Goal: Task Accomplishment & Management: Manage account settings

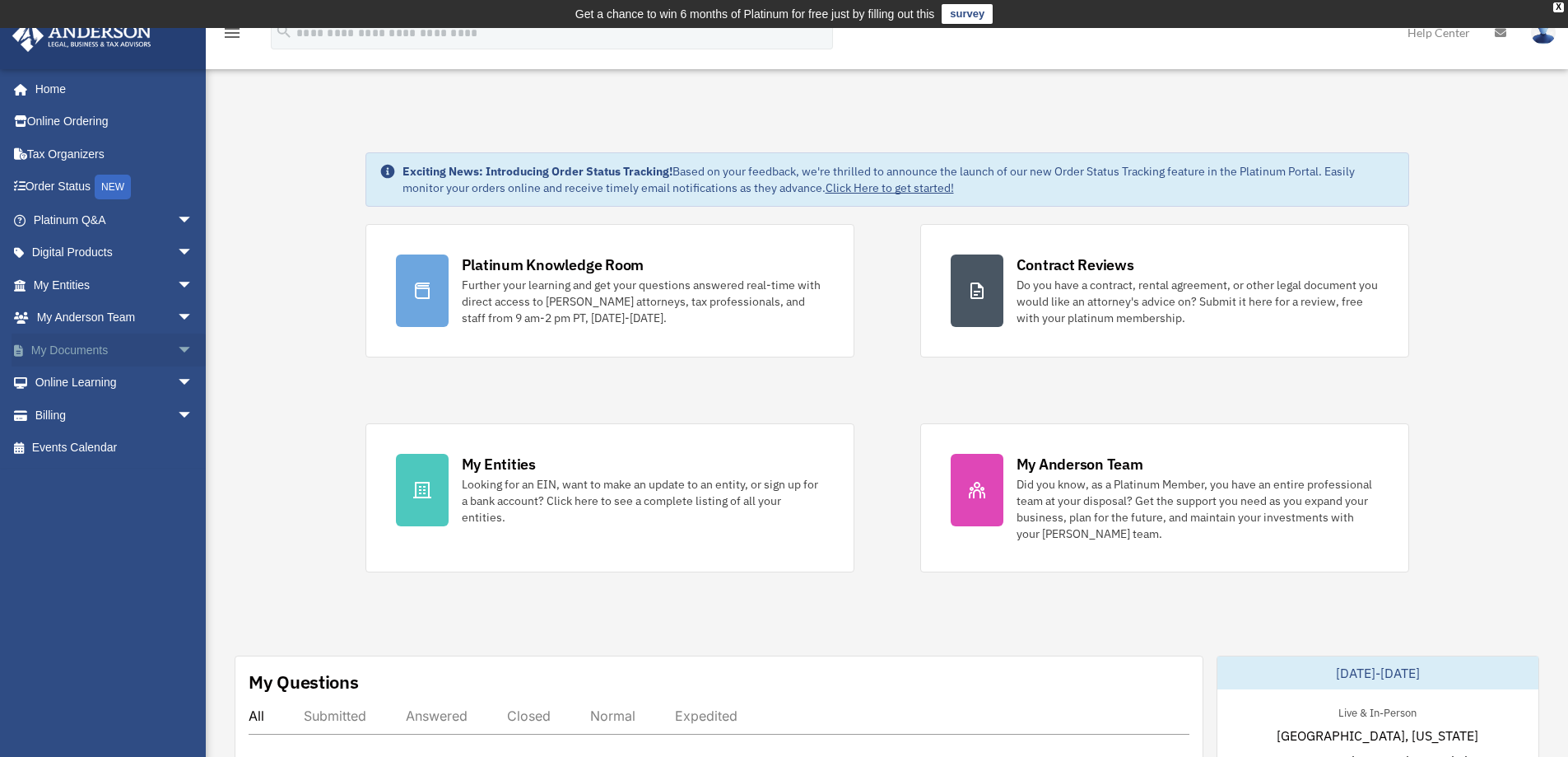
click at [177, 342] on span "arrow_drop_down" at bounding box center [193, 350] width 33 height 34
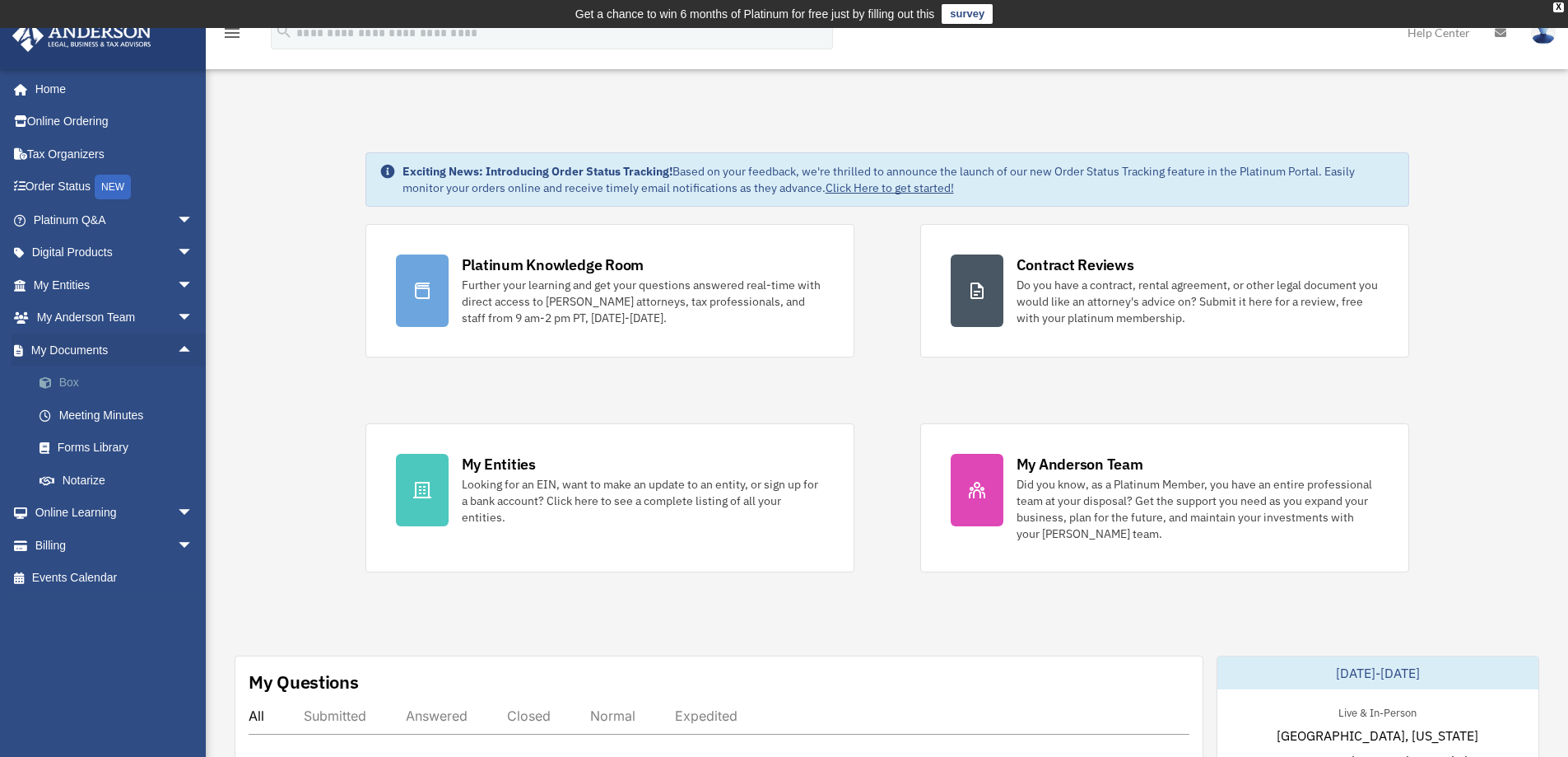
click at [85, 387] on link "Box" at bounding box center [120, 383] width 195 height 33
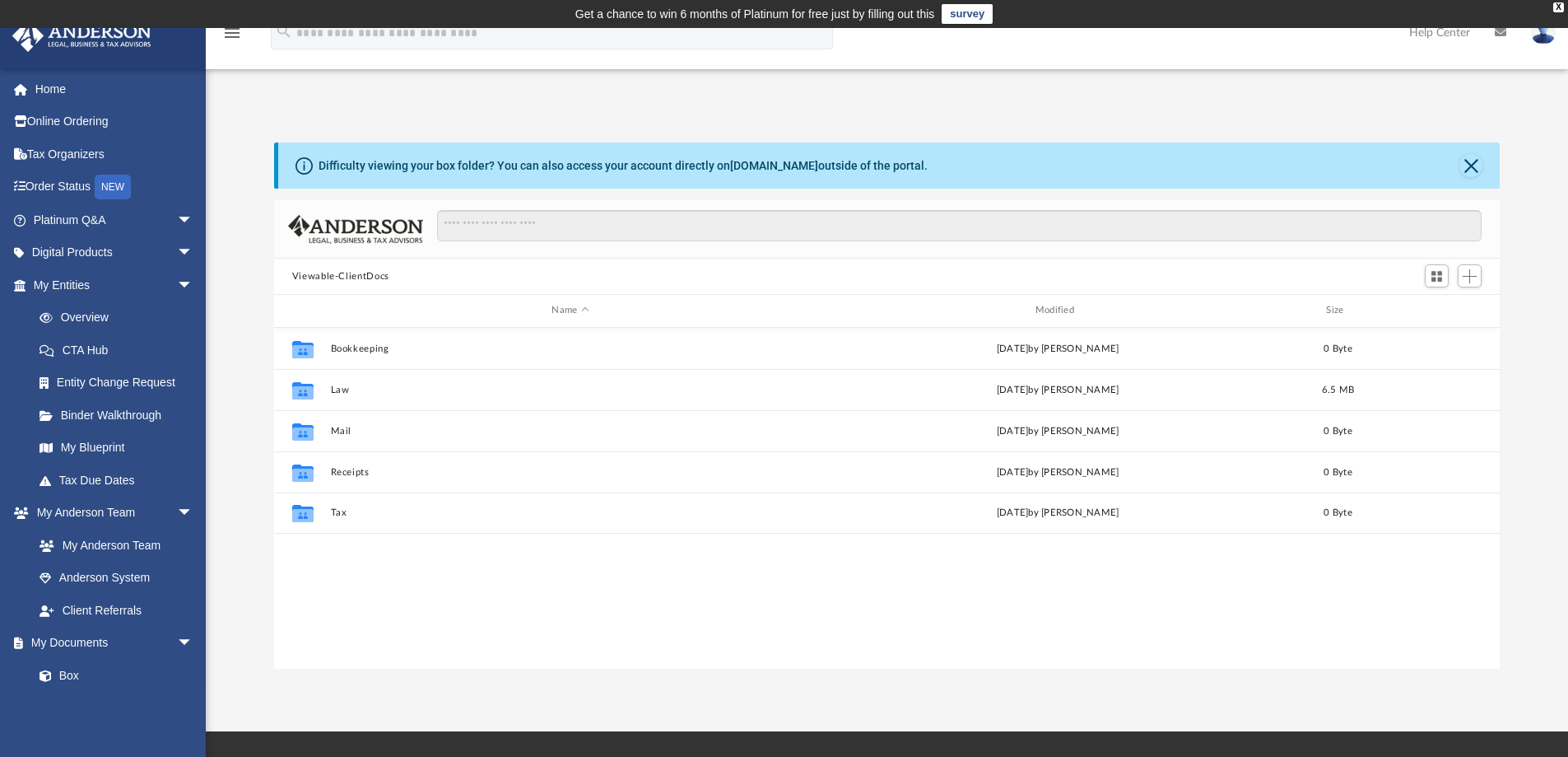
scroll to position [361, 1213]
click at [74, 667] on link "Box" at bounding box center [120, 675] width 195 height 33
click at [74, 678] on link "Box" at bounding box center [120, 675] width 195 height 33
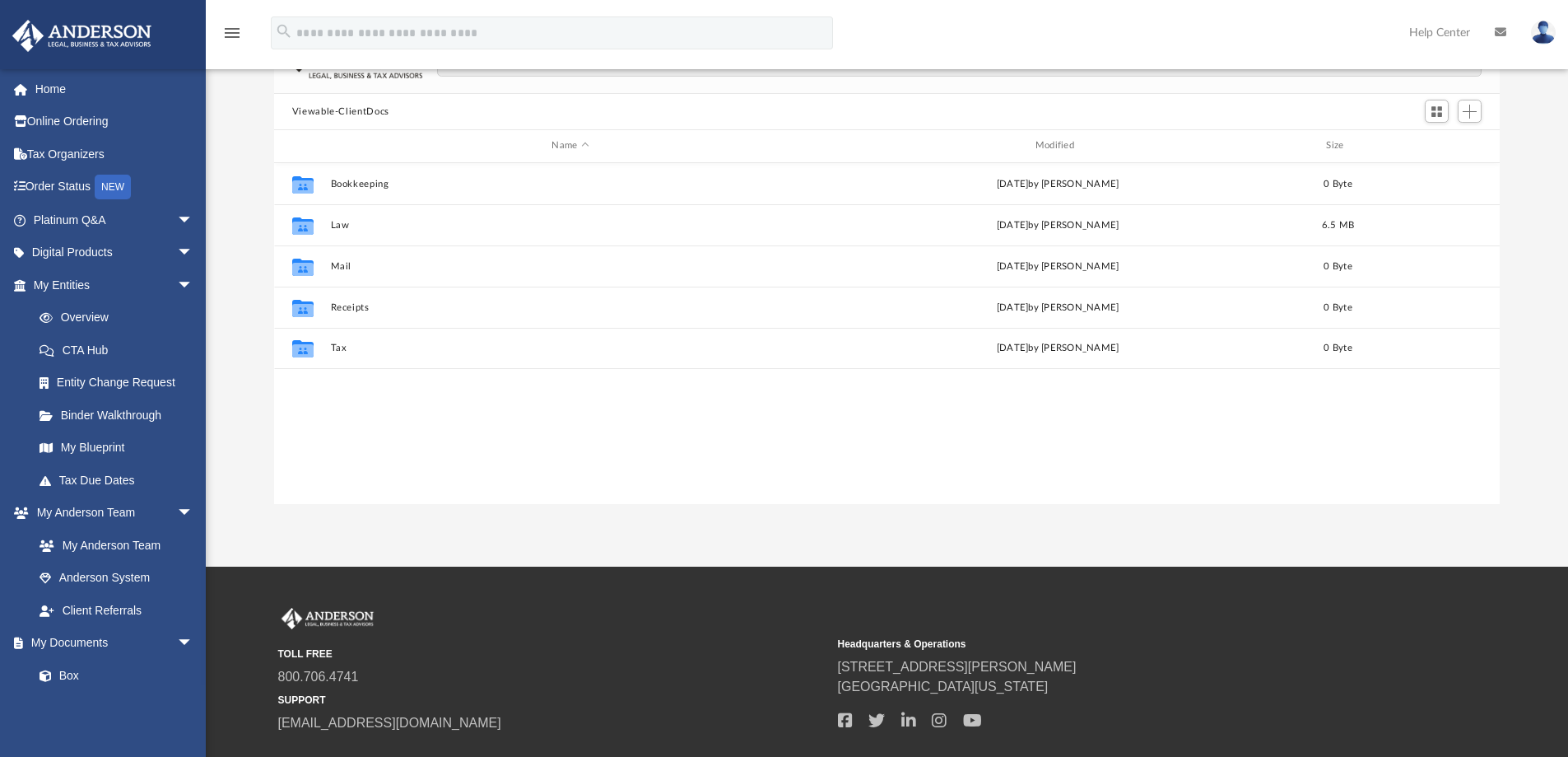
scroll to position [0, 0]
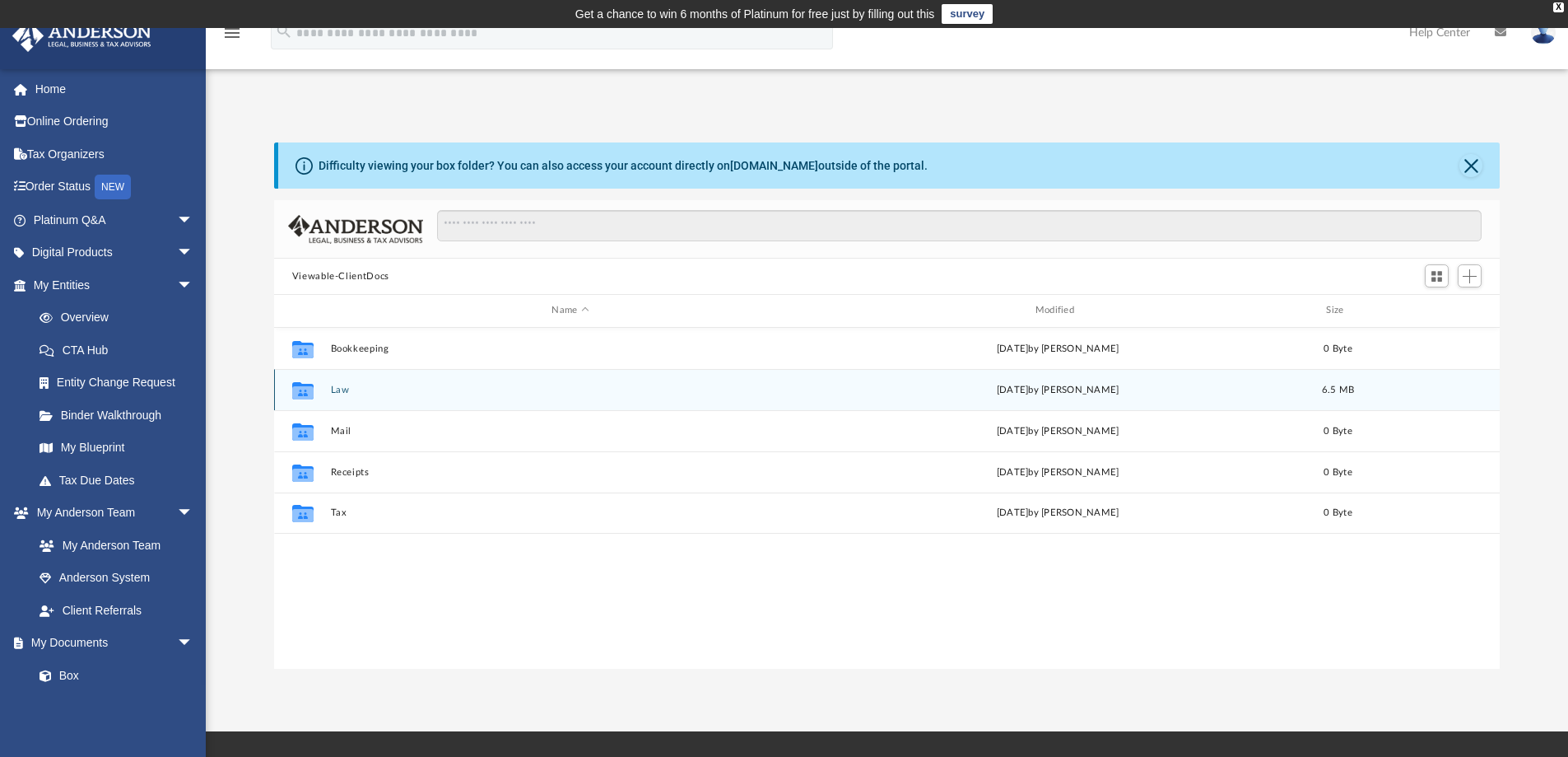
click at [349, 390] on button "Law" at bounding box center [569, 390] width 480 height 11
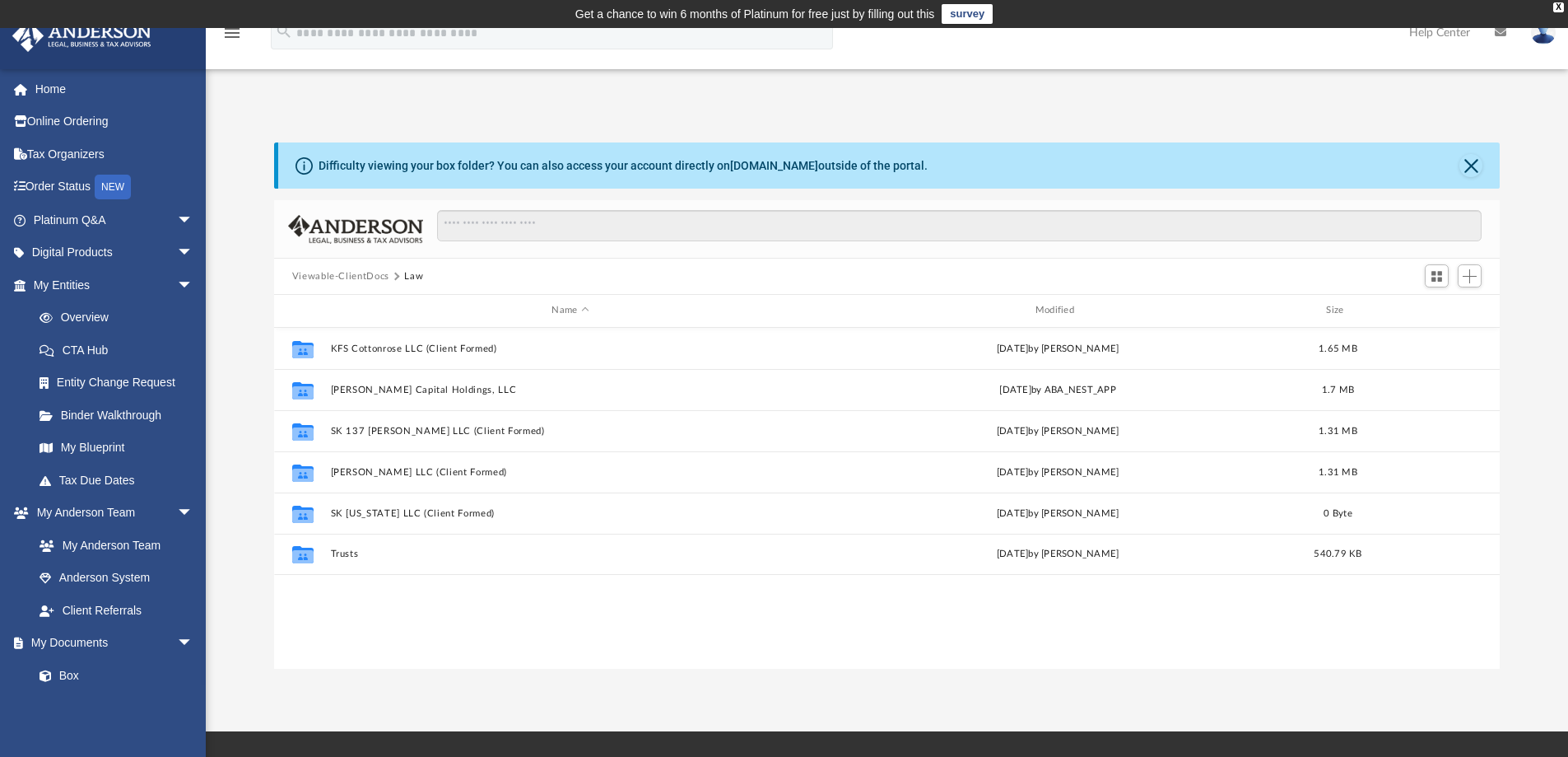
click at [372, 275] on button "Viewable-ClientDocs" at bounding box center [341, 276] width 97 height 14
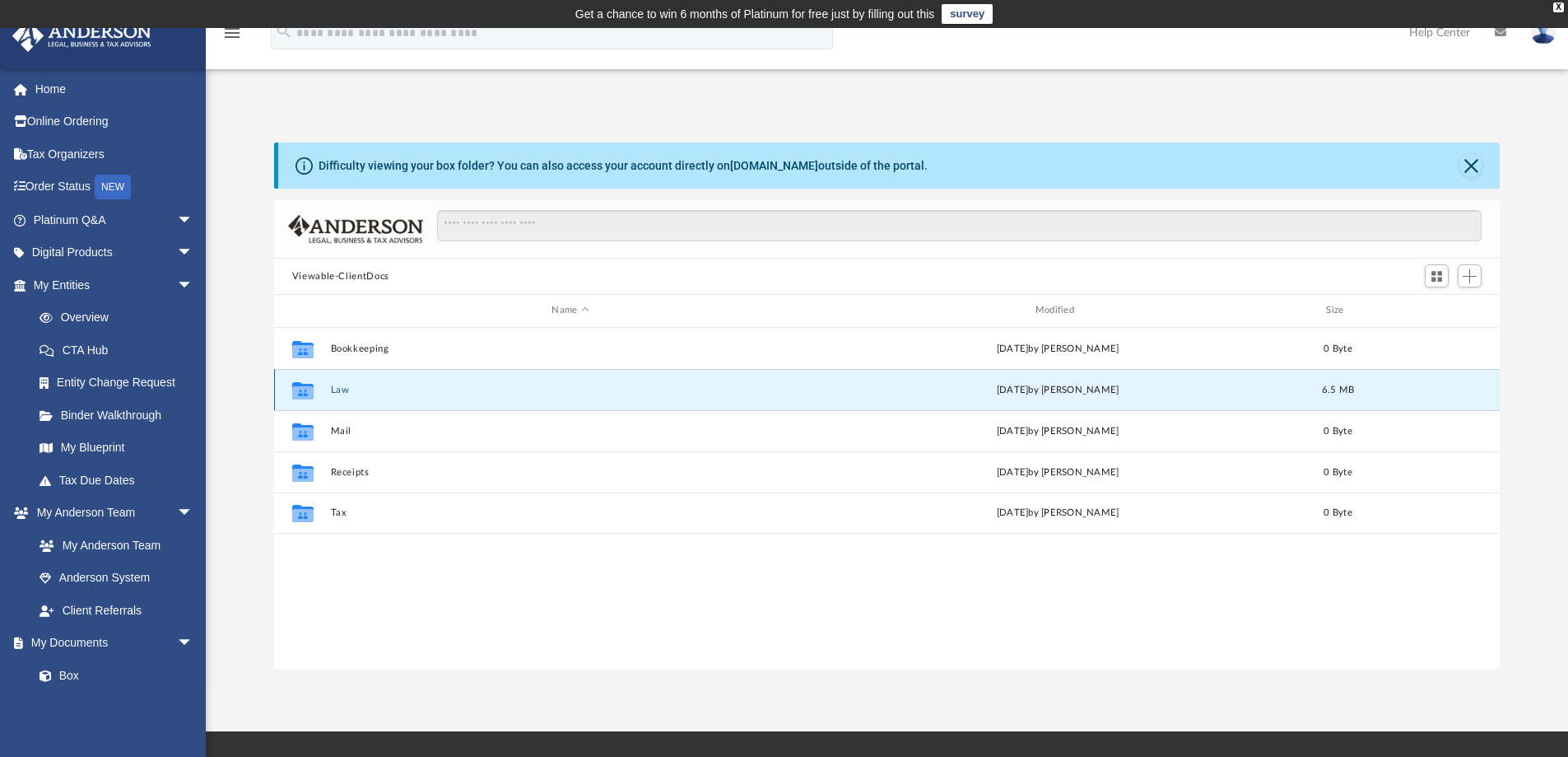
click at [337, 390] on button "Law" at bounding box center [569, 390] width 480 height 11
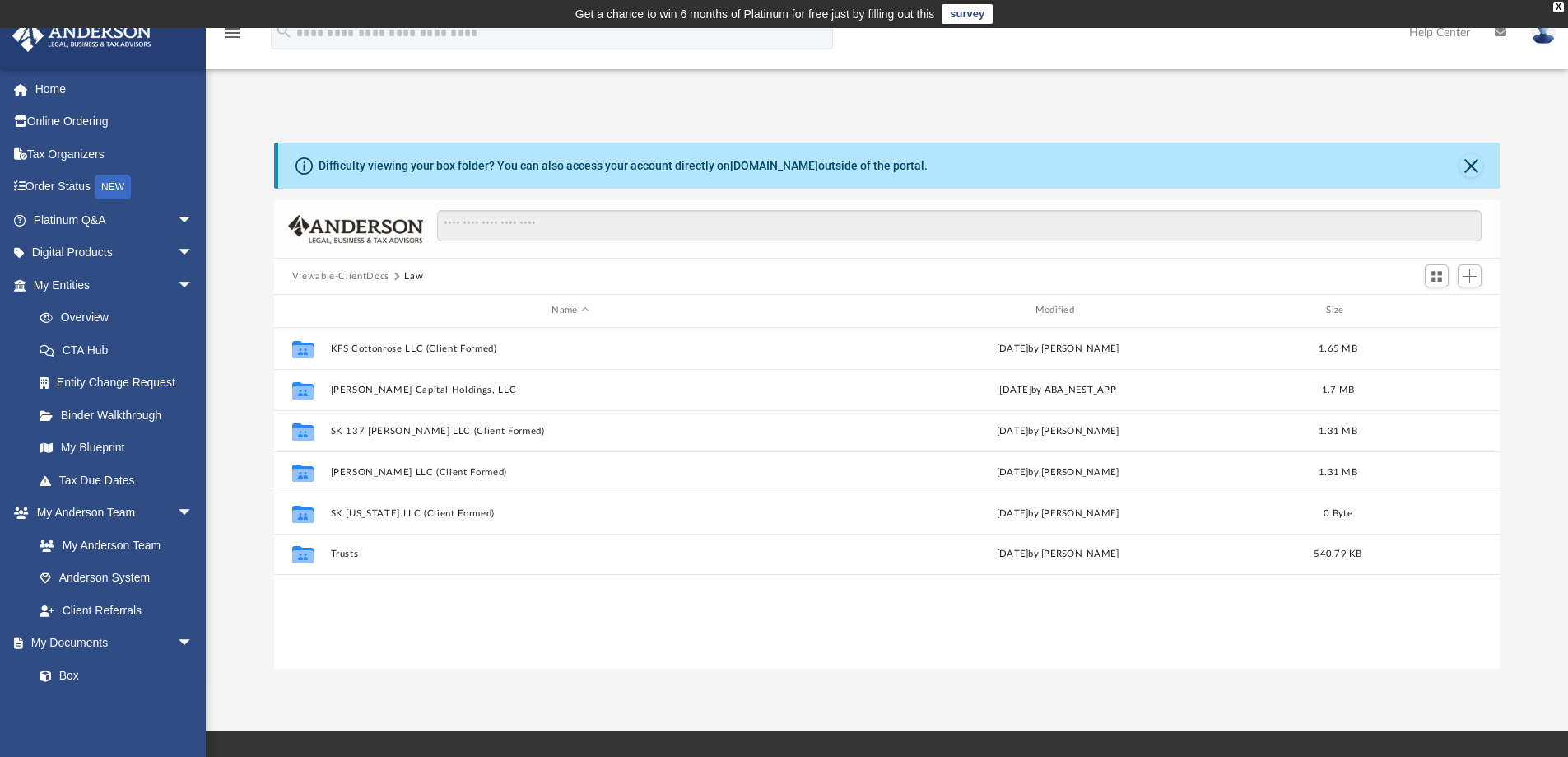
drag, startPoint x: 426, startPoint y: 601, endPoint x: 429, endPoint y: 623, distance: 22.2
click at [429, 623] on div "Collaborated Folder KFS Cottonrose LLC (Client Formed) [DATE] by [PERSON_NAME] …" at bounding box center [887, 498] width 1226 height 342
click at [1470, 272] on span "Add" at bounding box center [1469, 276] width 14 height 14
click at [1432, 338] on li "New Folder" at bounding box center [1446, 334] width 53 height 17
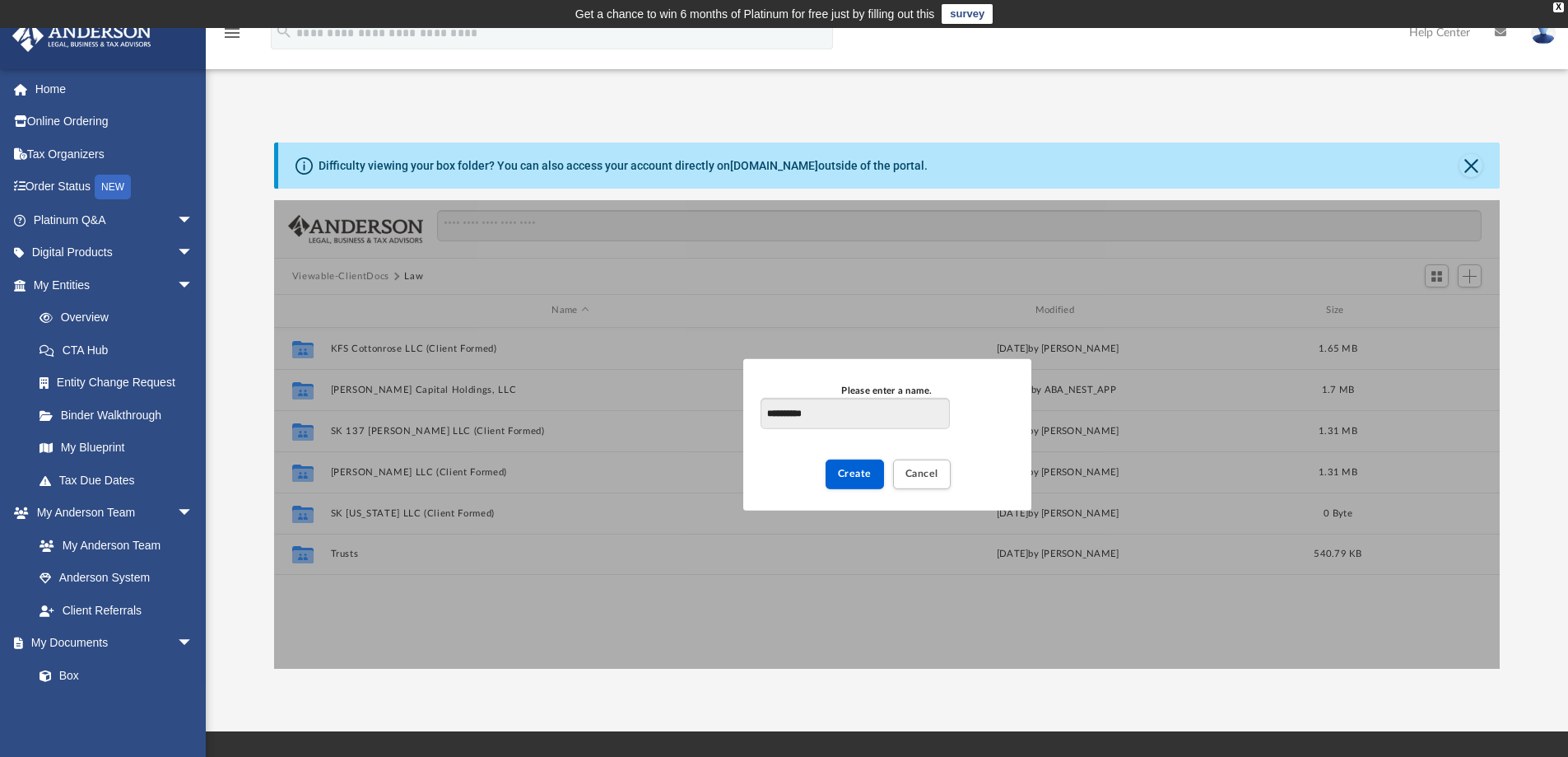
click at [767, 414] on input "**********" at bounding box center [854, 413] width 188 height 32
type input "**********"
click at [847, 470] on span "Create" at bounding box center [855, 474] width 34 height 10
